Goal: Task Accomplishment & Management: Manage account settings

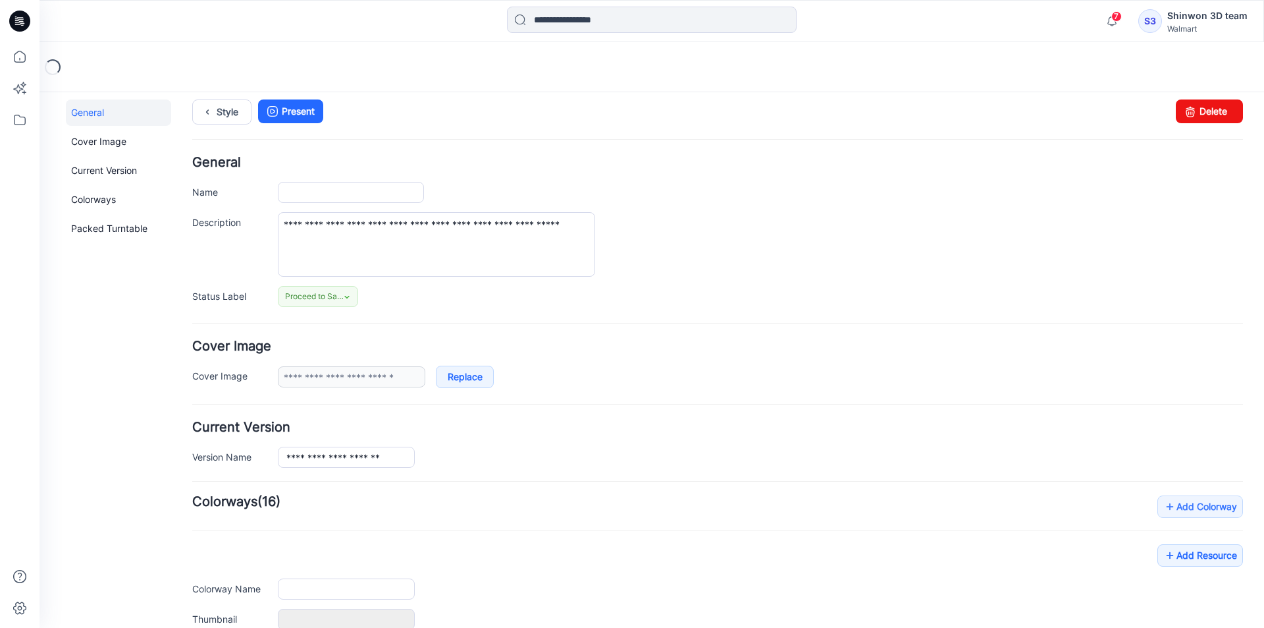
type input "**********"
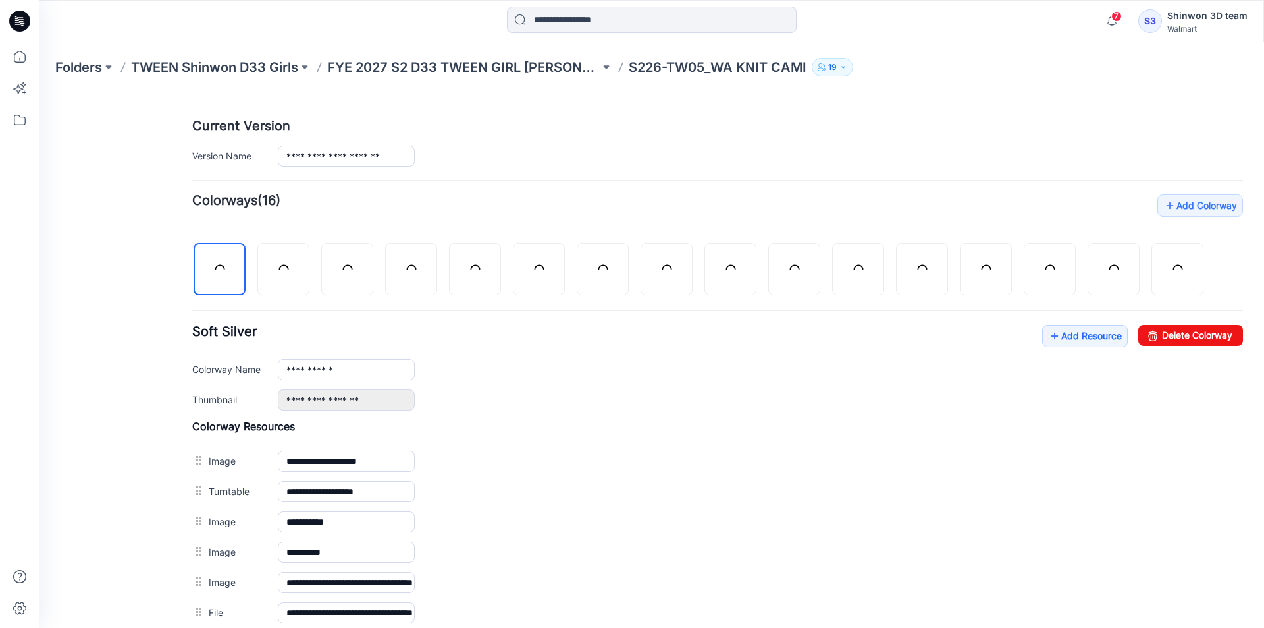
scroll to position [425, 0]
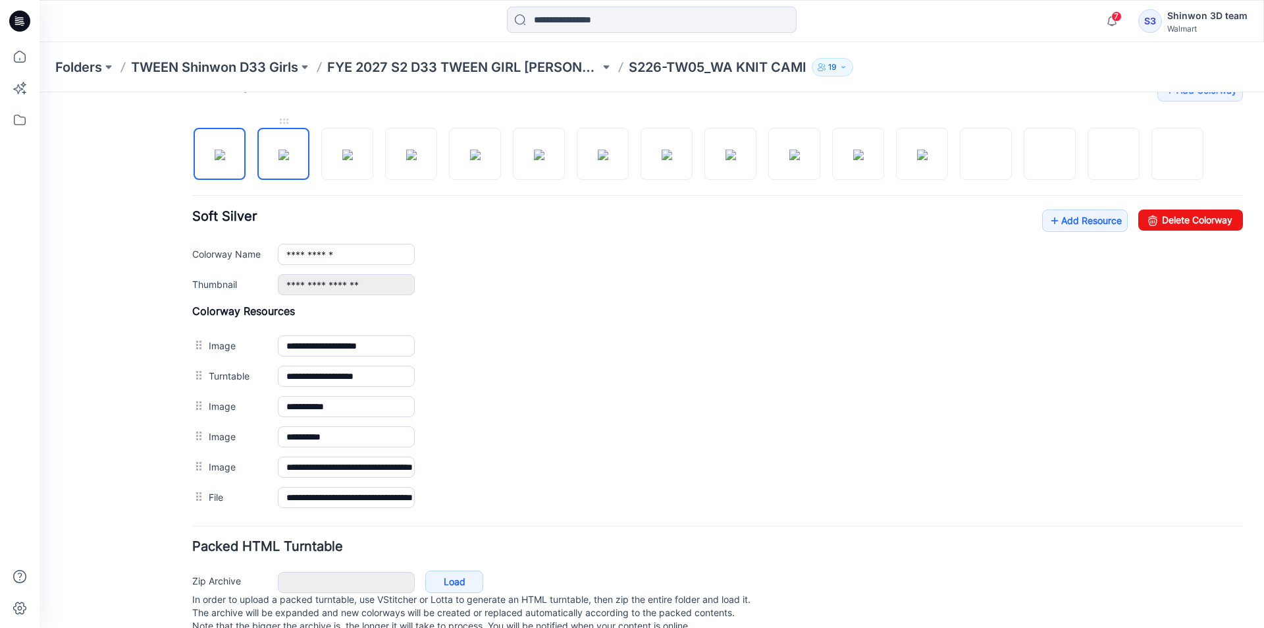
click at [288, 160] on img at bounding box center [284, 154] width 11 height 11
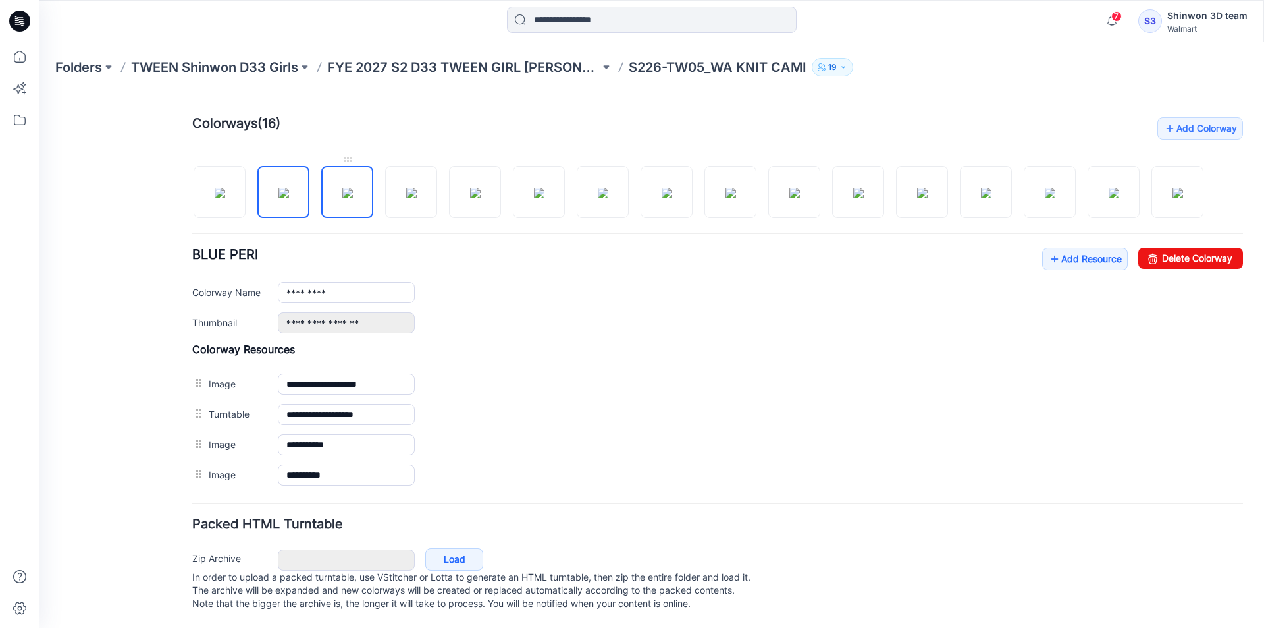
click at [346, 188] on img at bounding box center [347, 193] width 11 height 11
drag, startPoint x: 1202, startPoint y: 254, endPoint x: 745, endPoint y: 165, distance: 465.6
click at [1202, 254] on link "Delete Colorway" at bounding box center [1191, 258] width 105 height 21
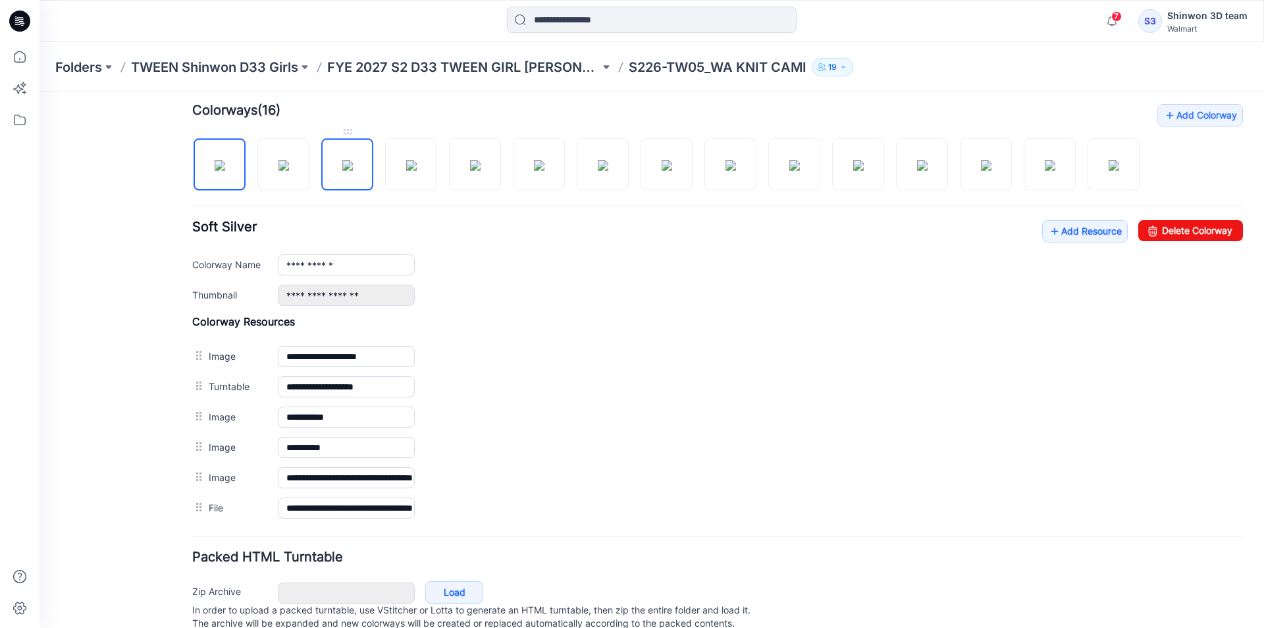
click at [342, 171] on img at bounding box center [347, 165] width 11 height 11
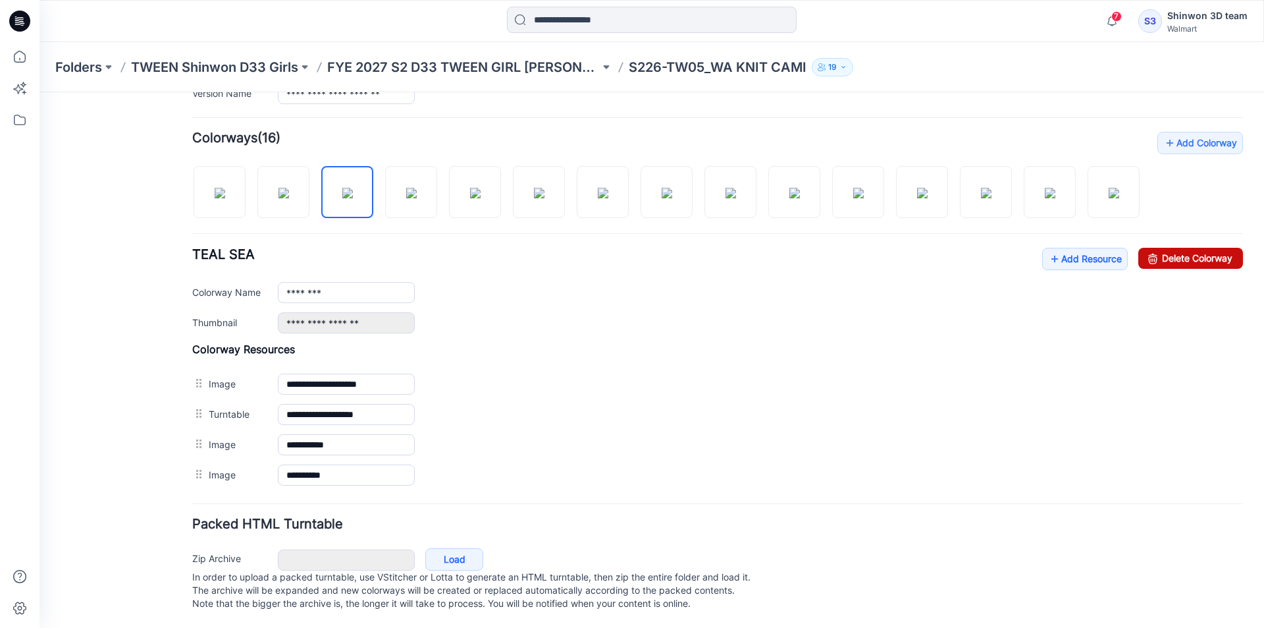
drag, startPoint x: 1181, startPoint y: 242, endPoint x: 734, endPoint y: 161, distance: 455.1
click at [1181, 248] on link "Delete Colorway" at bounding box center [1191, 258] width 105 height 21
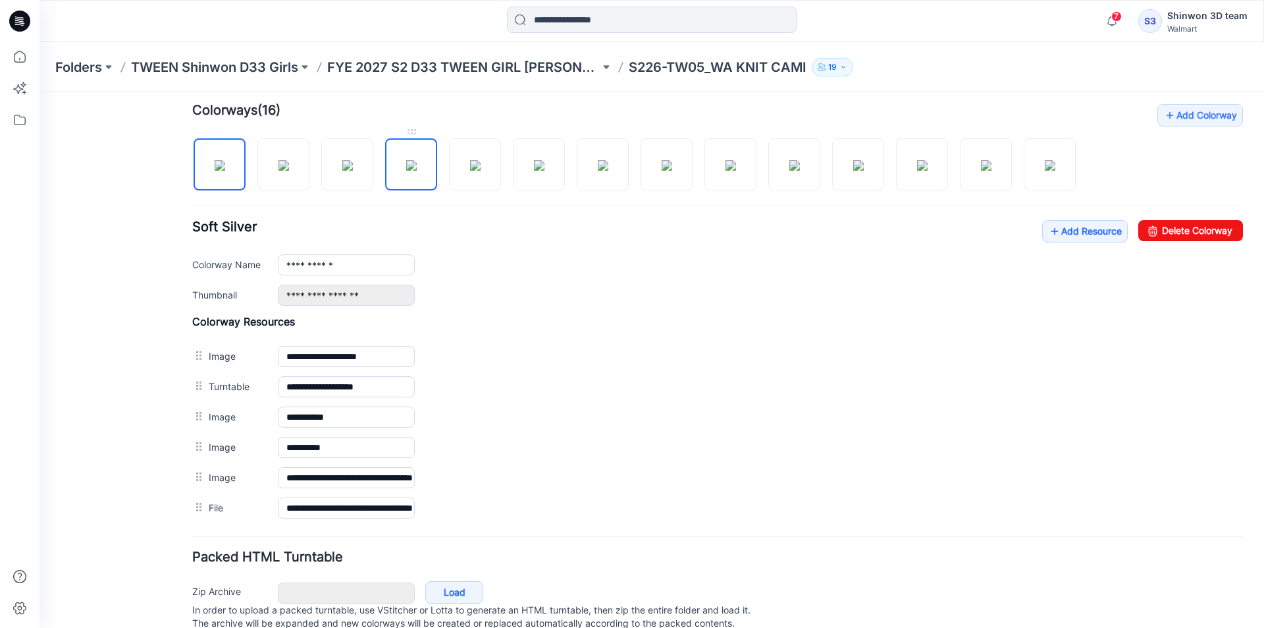
click at [408, 161] on img at bounding box center [411, 165] width 11 height 11
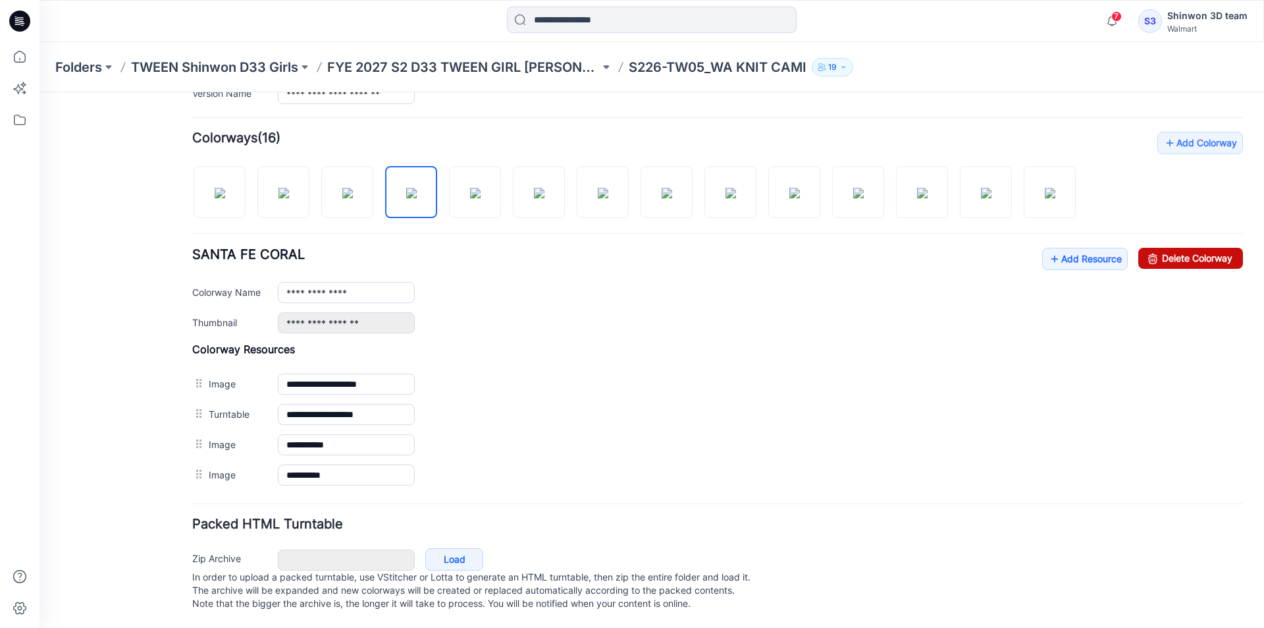
click at [1197, 248] on link "Delete Colorway" at bounding box center [1191, 258] width 105 height 21
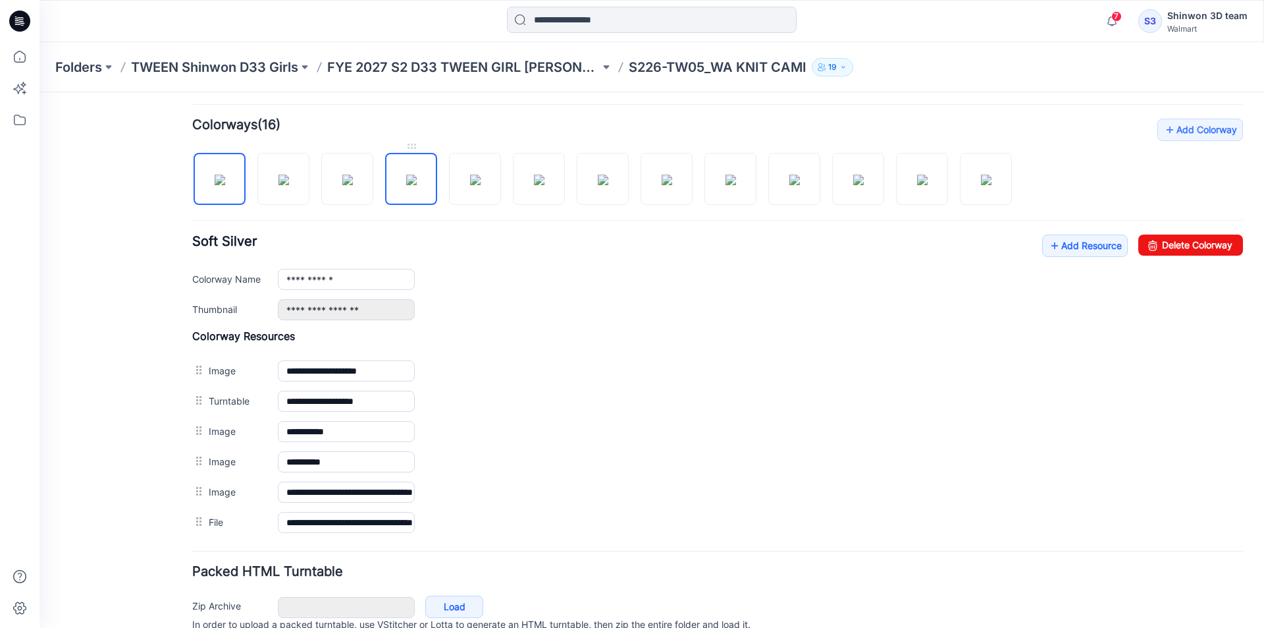
click at [406, 185] on img at bounding box center [411, 180] width 11 height 11
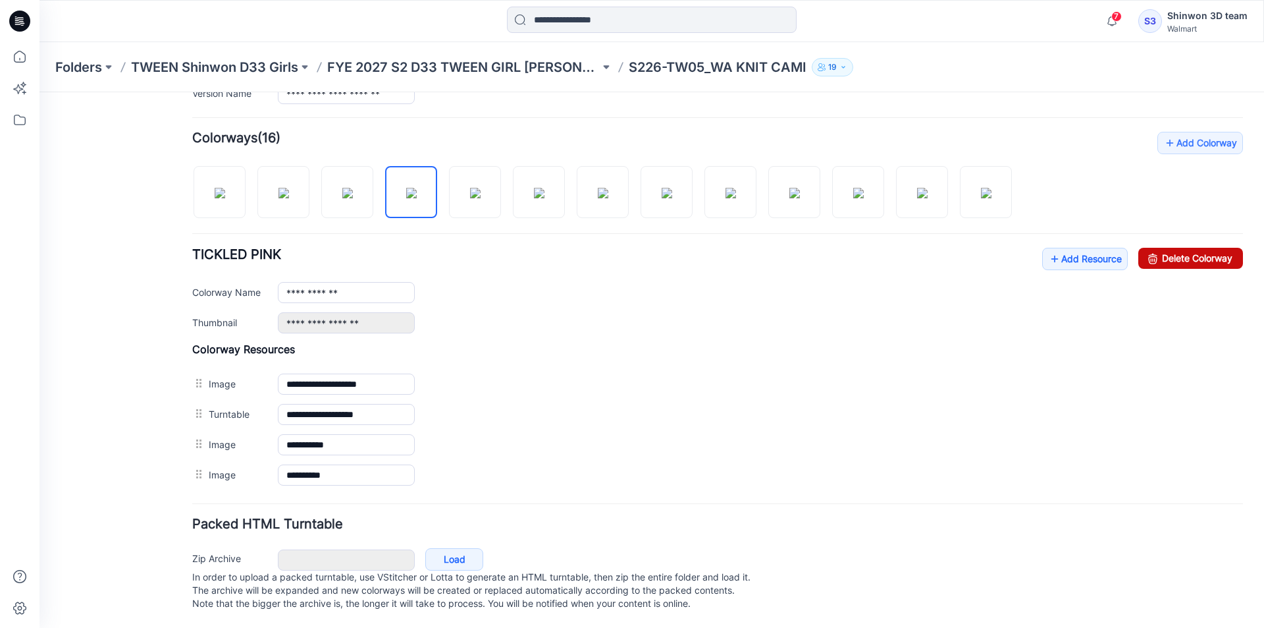
drag, startPoint x: 1221, startPoint y: 243, endPoint x: 733, endPoint y: 161, distance: 494.7
click at [1221, 248] on link "Delete Colorway" at bounding box center [1191, 258] width 105 height 21
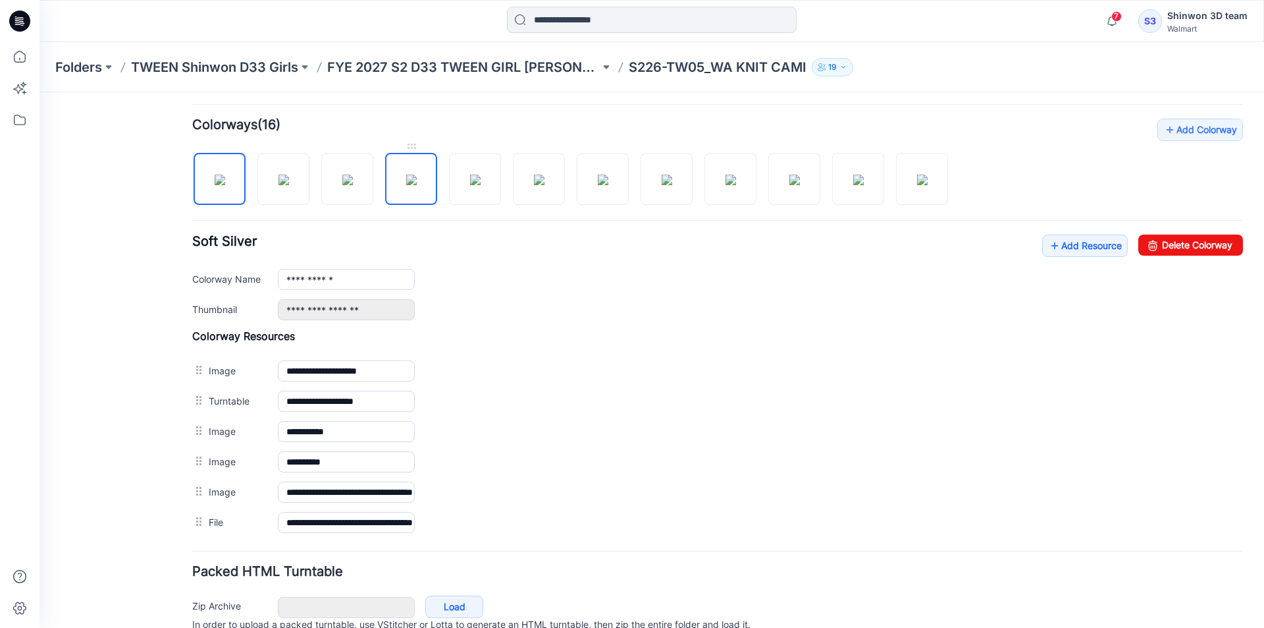
click at [415, 185] on img at bounding box center [411, 180] width 11 height 11
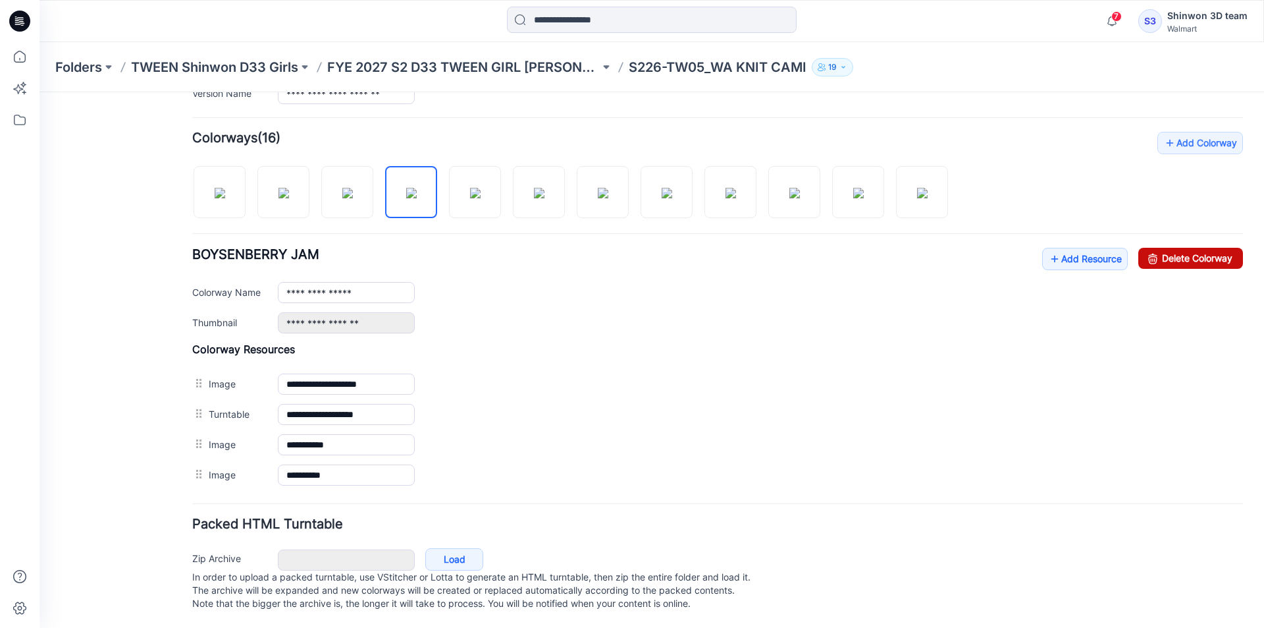
drag, startPoint x: 1175, startPoint y: 239, endPoint x: 734, endPoint y: 161, distance: 448.0
click at [1175, 248] on link "Delete Colorway" at bounding box center [1191, 258] width 105 height 21
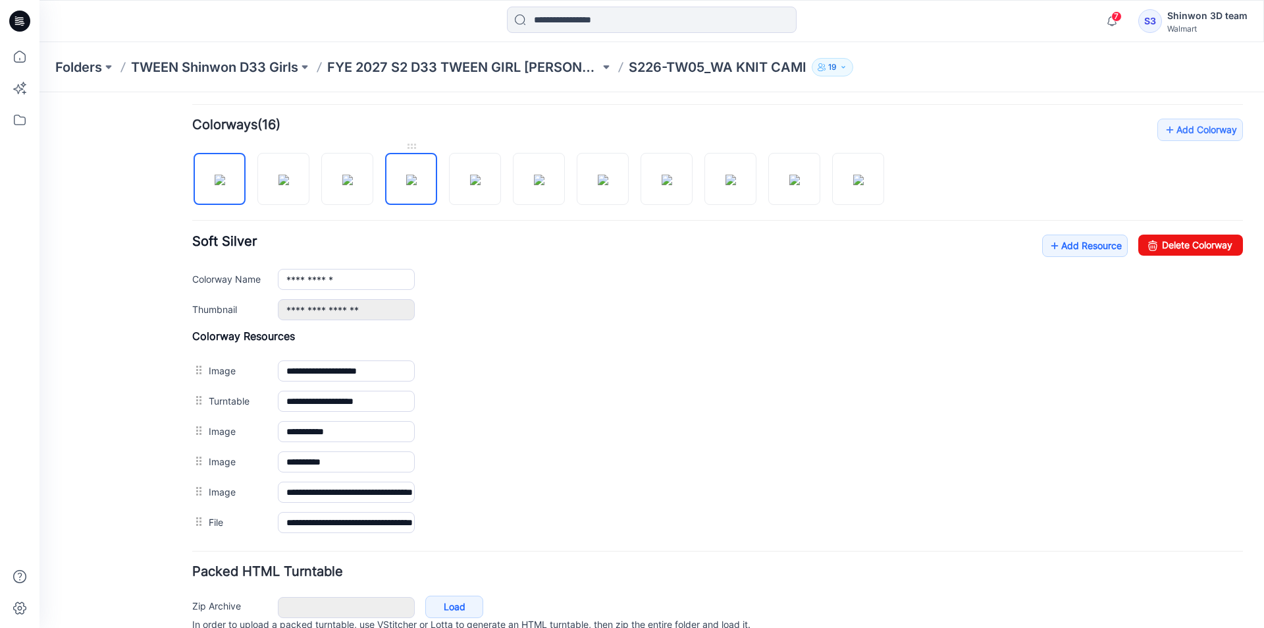
click at [416, 175] on img at bounding box center [411, 180] width 11 height 11
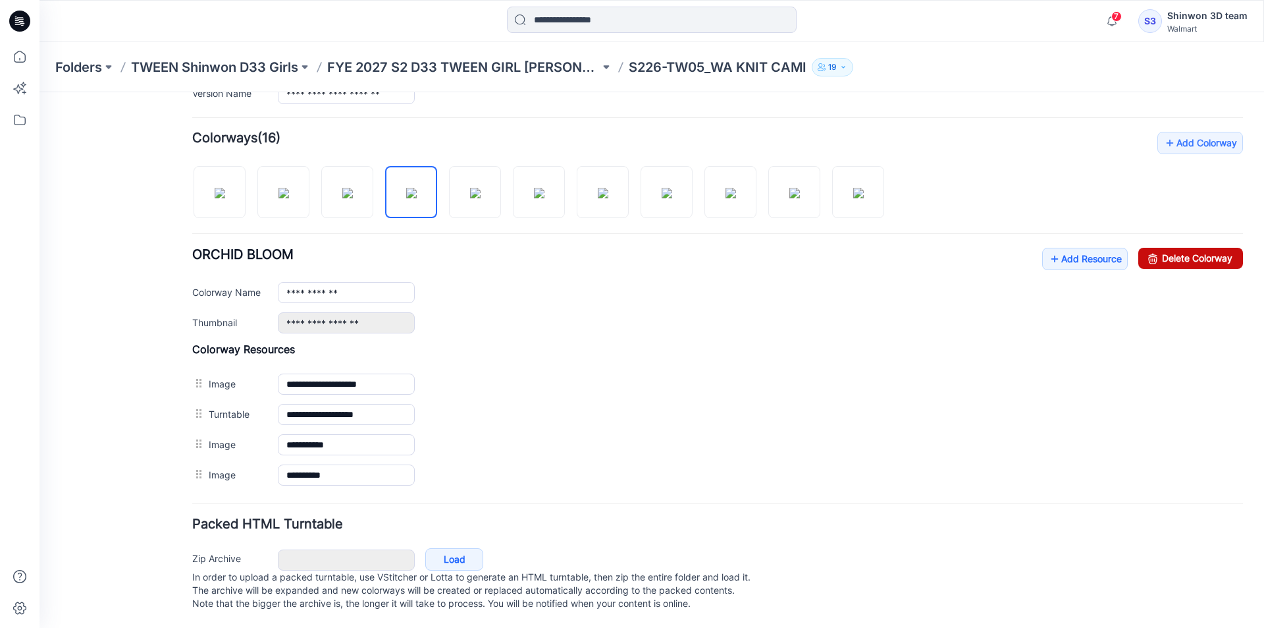
drag, startPoint x: 1195, startPoint y: 250, endPoint x: 736, endPoint y: 165, distance: 466.8
click at [1195, 250] on link "Delete Colorway" at bounding box center [1191, 258] width 105 height 21
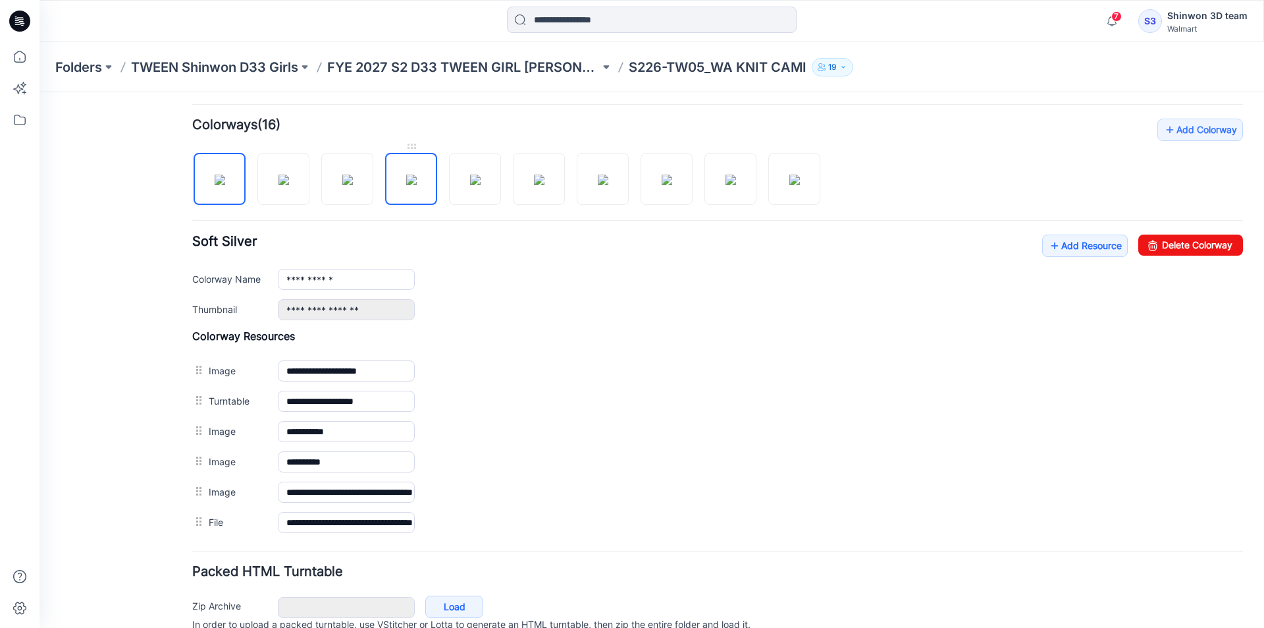
click at [417, 185] on img at bounding box center [411, 180] width 11 height 11
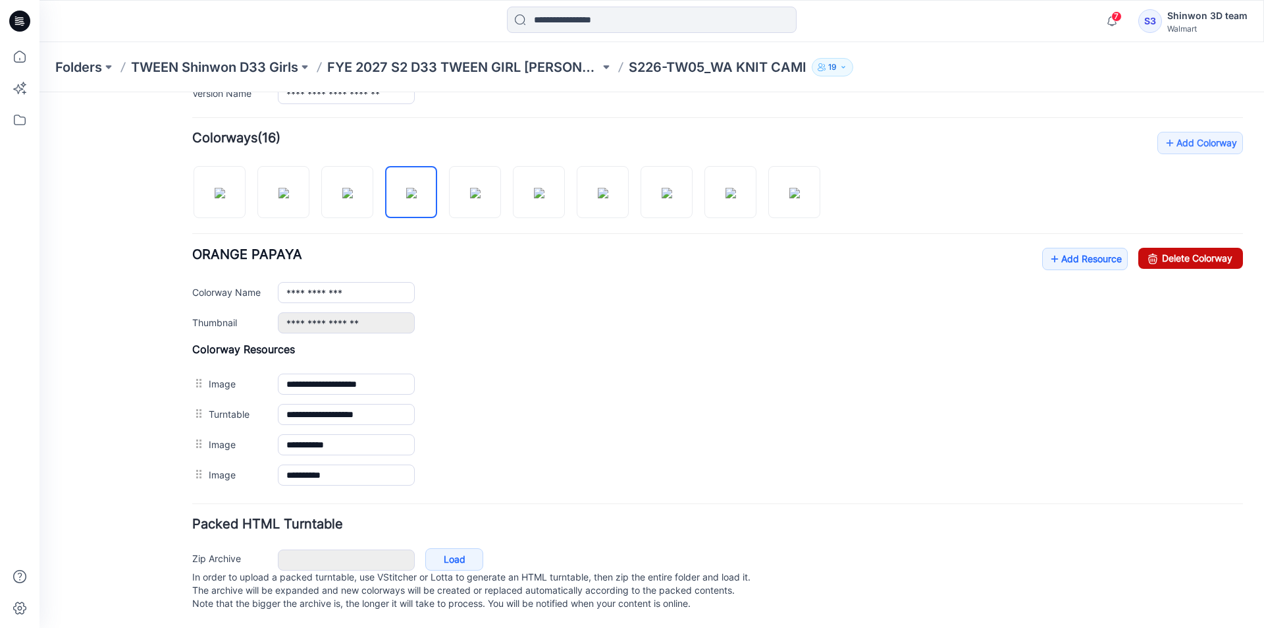
click at [1165, 248] on link "Delete Colorway" at bounding box center [1191, 258] width 105 height 21
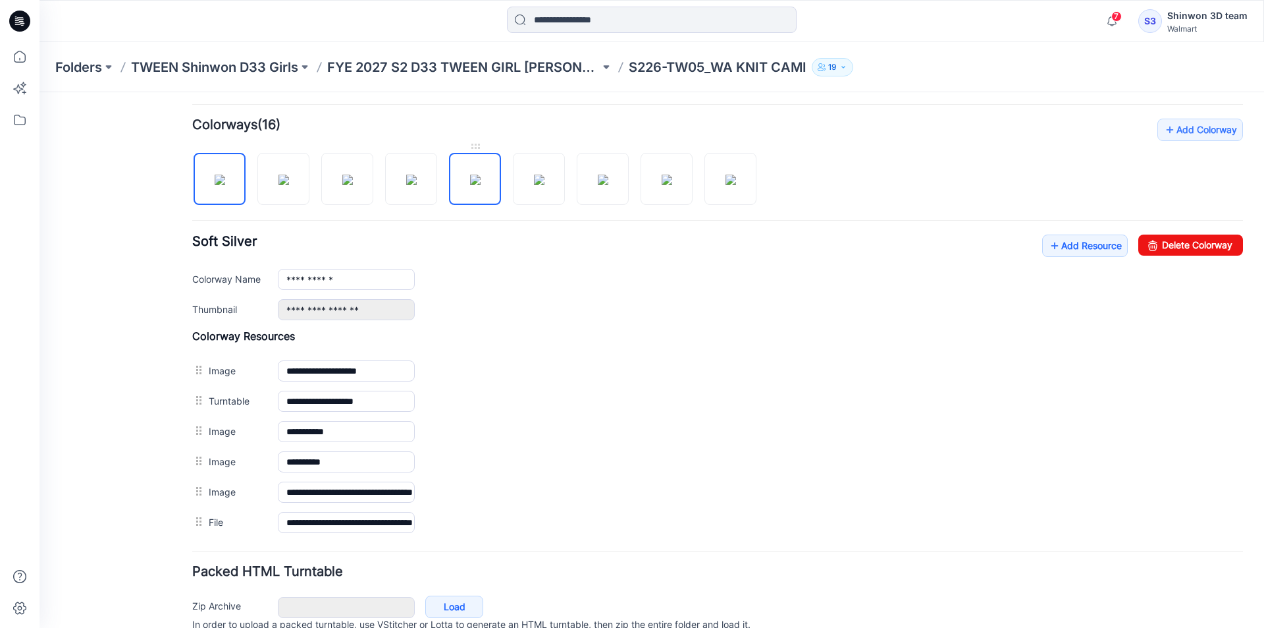
click at [481, 180] on img at bounding box center [475, 180] width 11 height 11
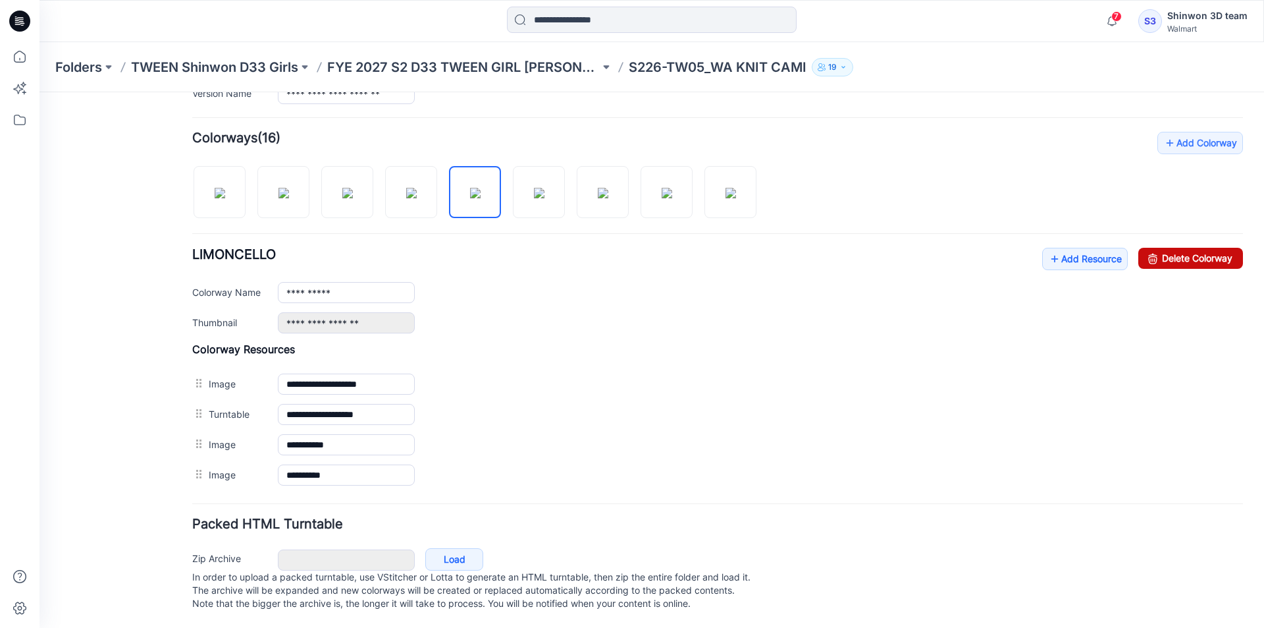
drag, startPoint x: 1164, startPoint y: 248, endPoint x: 749, endPoint y: 163, distance: 422.8
click at [1164, 248] on link "Delete Colorway" at bounding box center [1191, 258] width 105 height 21
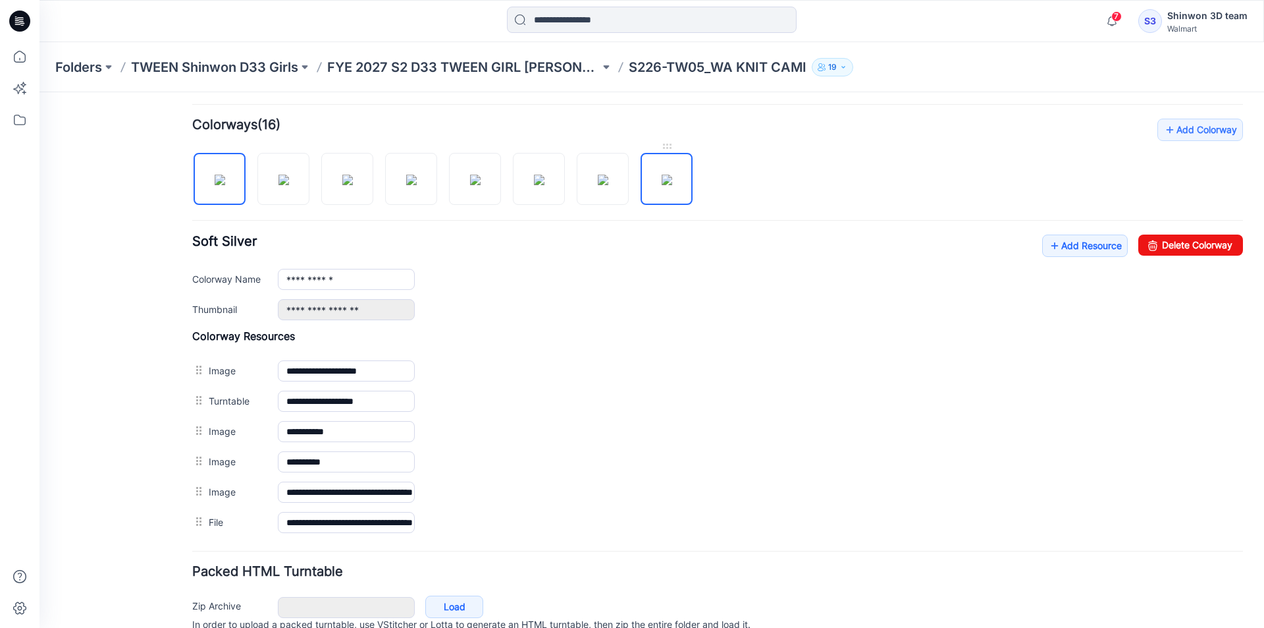
click at [662, 176] on img at bounding box center [667, 180] width 11 height 11
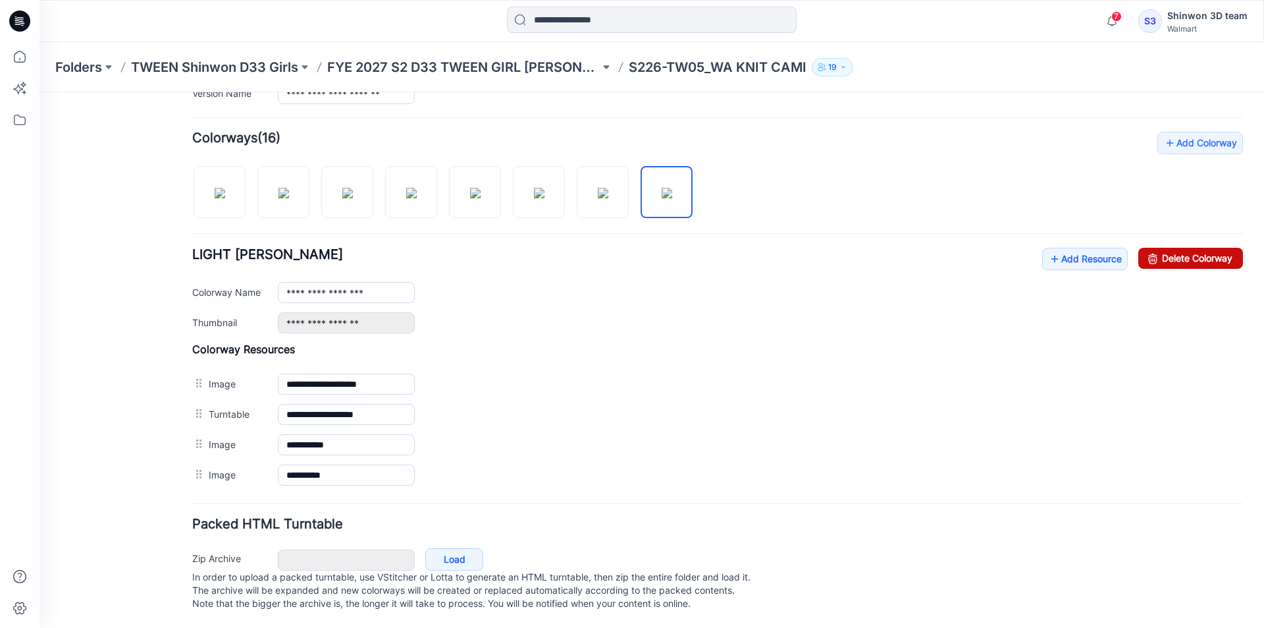
drag, startPoint x: 1157, startPoint y: 234, endPoint x: 733, endPoint y: 162, distance: 430.2
click at [1157, 248] on link "Delete Colorway" at bounding box center [1191, 258] width 105 height 21
type input "**********"
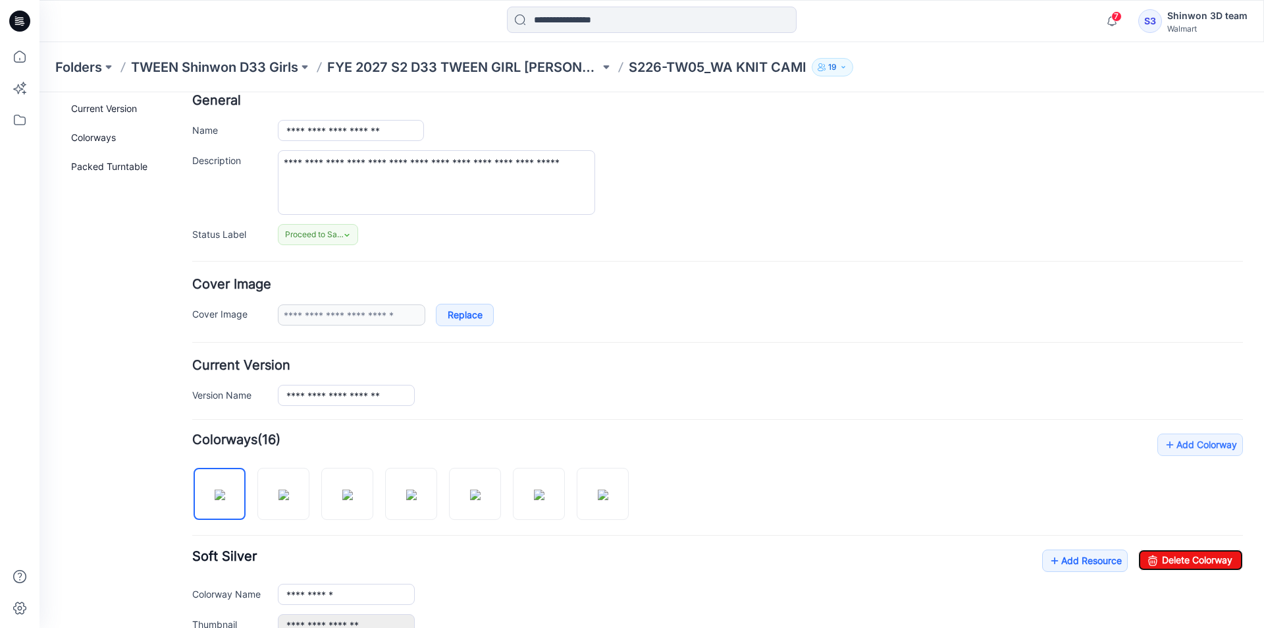
scroll to position [0, 0]
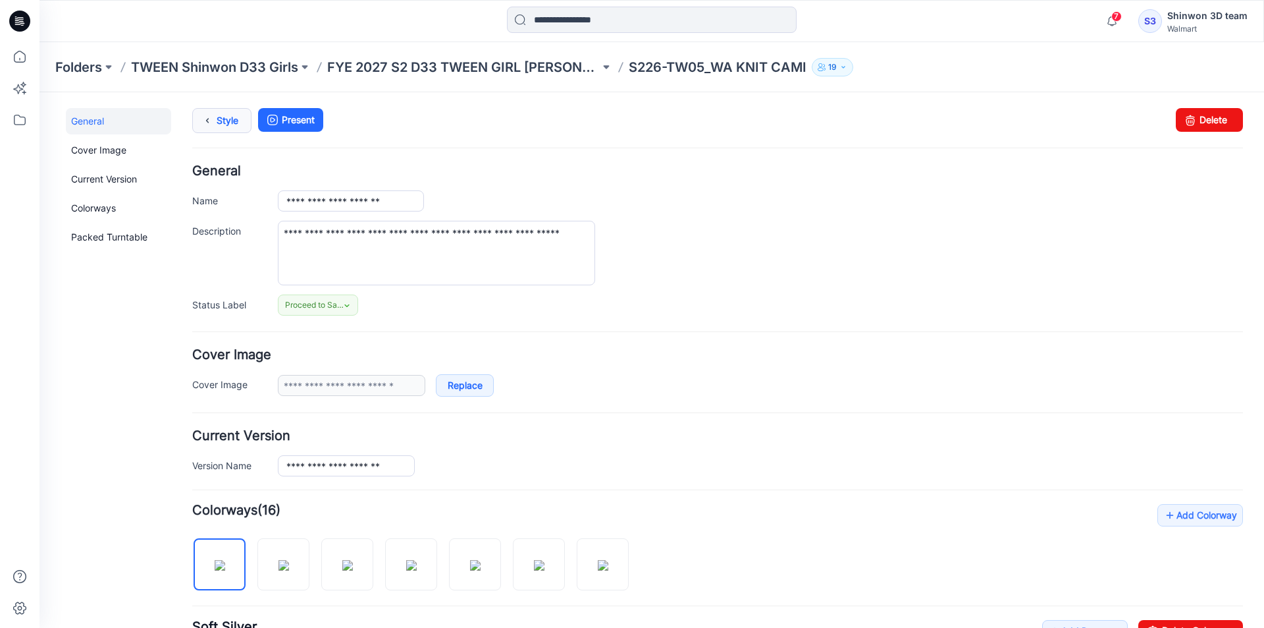
drag, startPoint x: 212, startPoint y: 116, endPoint x: 236, endPoint y: 111, distance: 24.9
click at [210, 116] on icon at bounding box center [207, 121] width 18 height 24
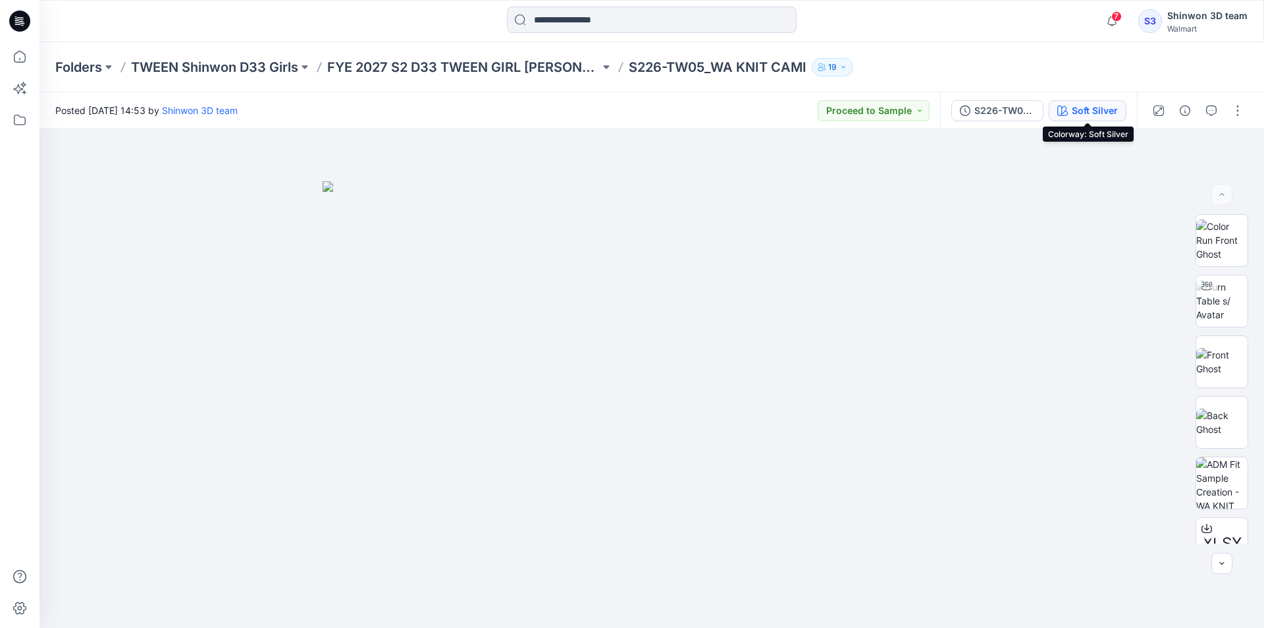
click at [1067, 116] on button "Soft Silver" at bounding box center [1088, 110] width 78 height 21
